Goal: Transaction & Acquisition: Obtain resource

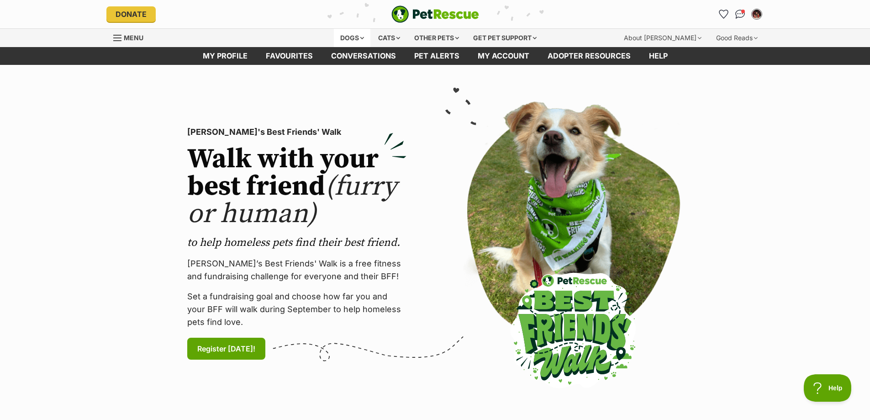
click at [355, 40] on div "Dogs" at bounding box center [352, 38] width 37 height 18
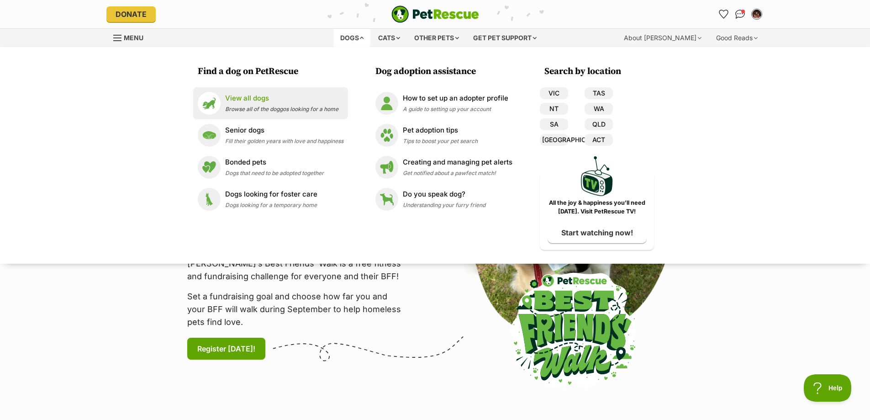
click at [253, 104] on div "View all dogs Browse all of the doggos looking for a home" at bounding box center [281, 103] width 113 height 20
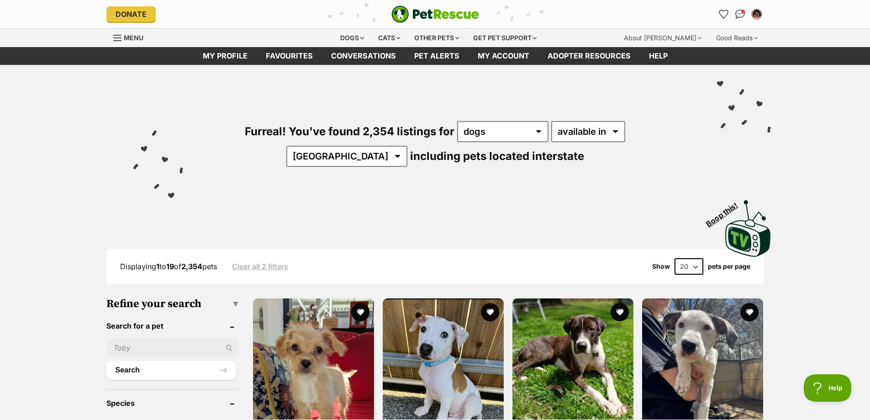
click at [134, 347] on input "text" at bounding box center [172, 347] width 132 height 17
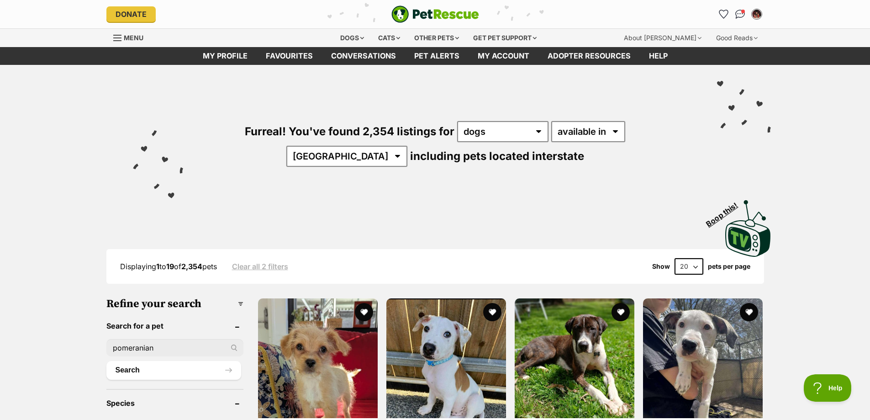
type input "pomeranian"
click at [106, 361] on button "Search" at bounding box center [173, 370] width 135 height 18
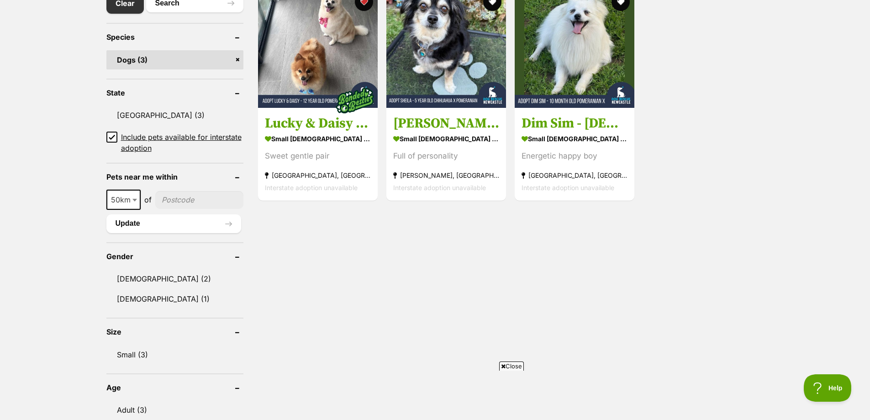
scroll to position [137, 0]
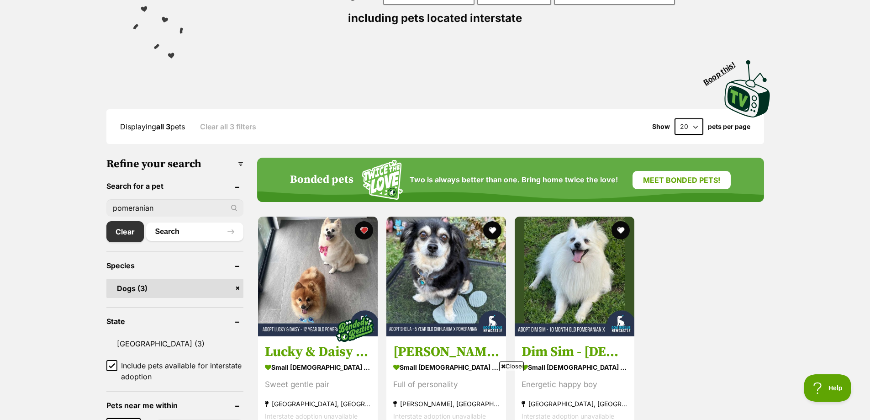
click at [721, 73] on span "Boop this!" at bounding box center [723, 71] width 43 height 32
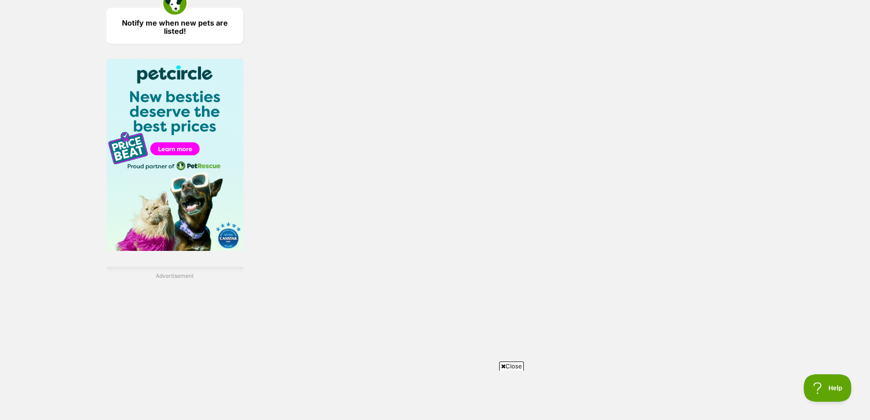
scroll to position [1142, 0]
